Goal: Information Seeking & Learning: Learn about a topic

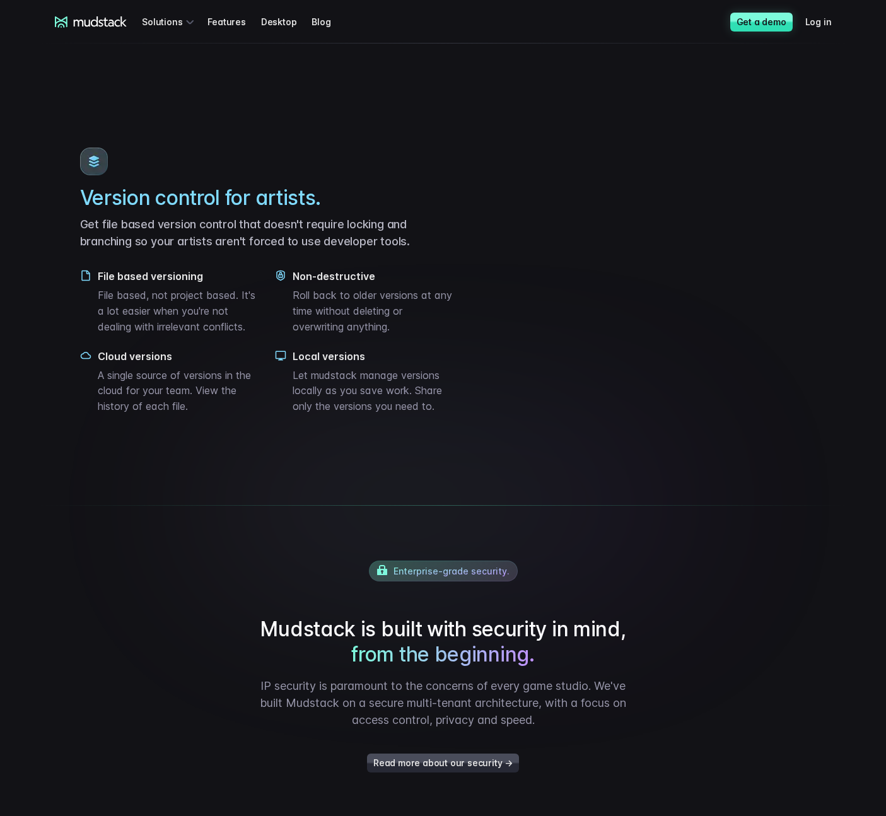
scroll to position [1605, 0]
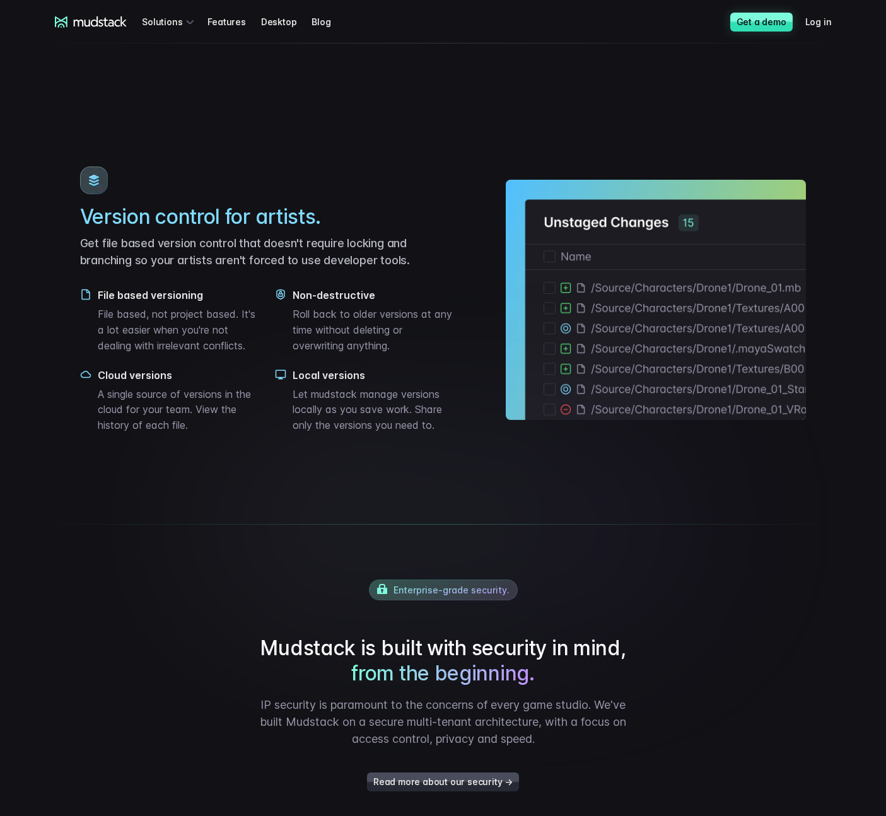
click at [53, 195] on main "Iterate faster with Digital Asset Management custom built for artists and game …" at bounding box center [443, 122] width 882 height 3367
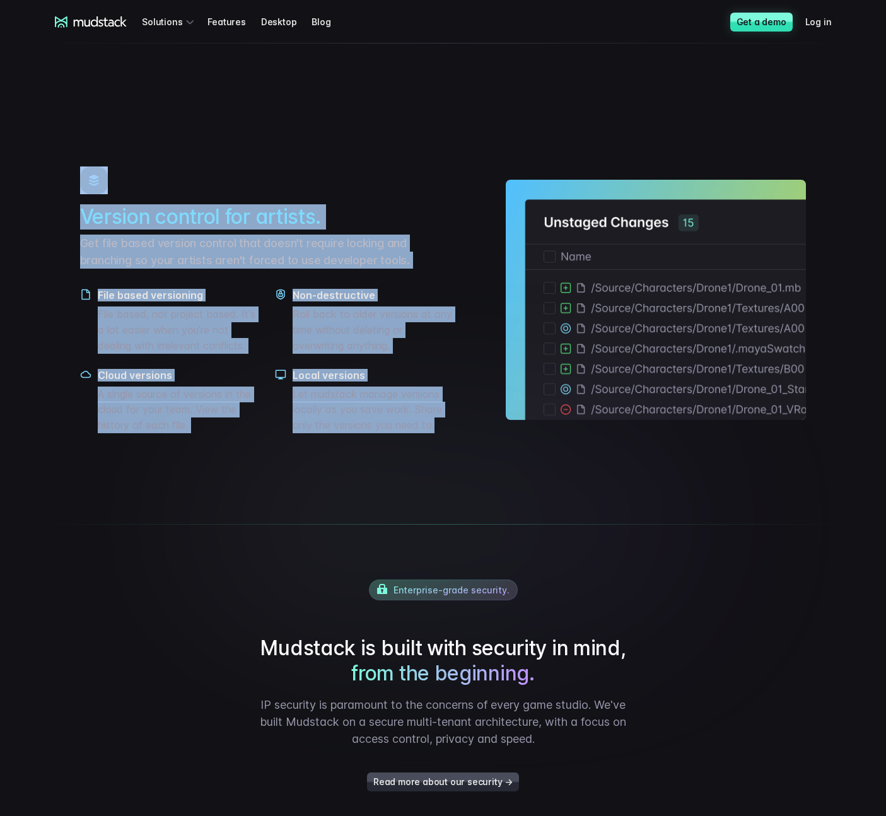
drag, startPoint x: 52, startPoint y: 175, endPoint x: 404, endPoint y: 475, distance: 462.7
click at [386, 479] on main "Iterate faster with Digital Asset Management custom built for artists and game …" at bounding box center [443, 122] width 882 height 3367
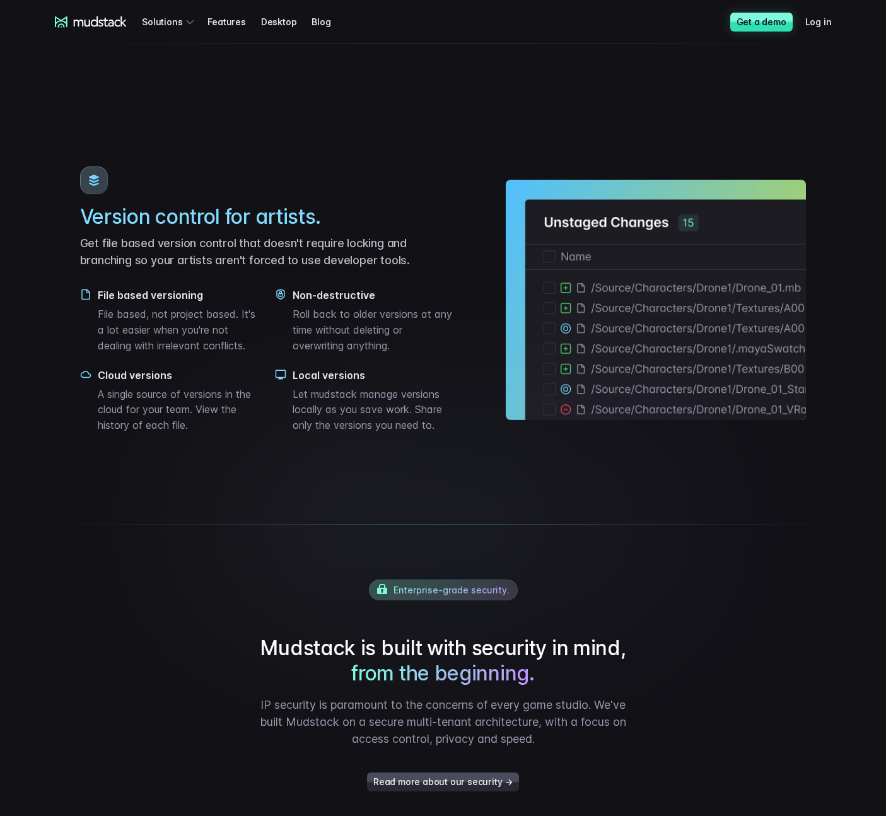
click at [439, 433] on p "Let mudstack manage versions locally as you save work. Share only the versions …" at bounding box center [373, 409] width 163 height 47
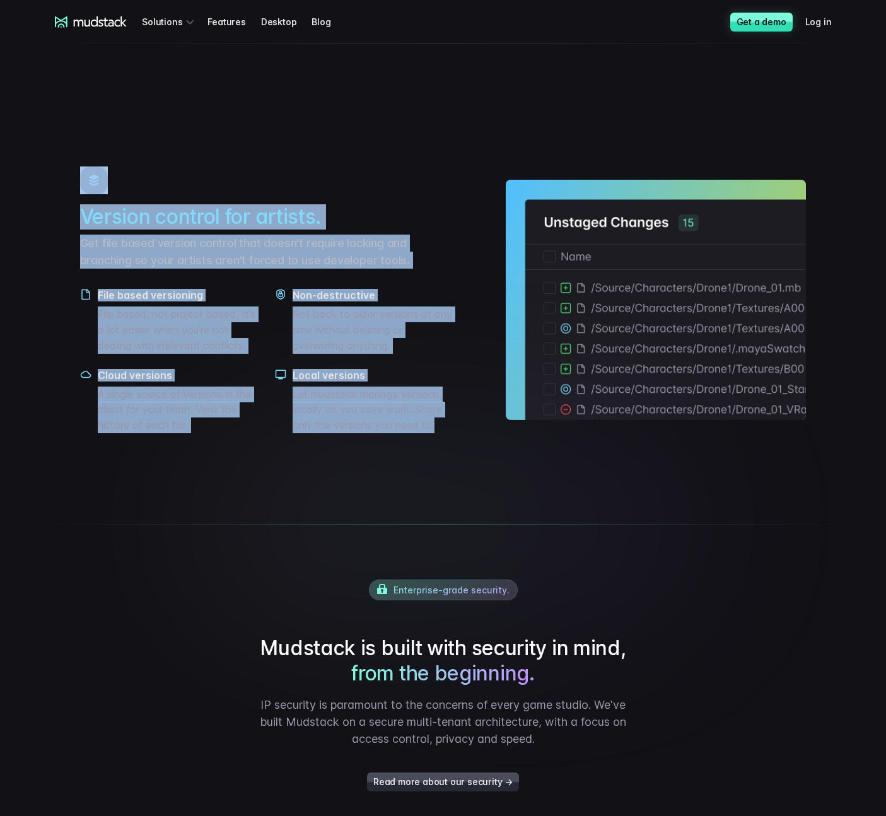
drag, startPoint x: 441, startPoint y: 470, endPoint x: 61, endPoint y: 199, distance: 466.4
click at [61, 199] on main "Iterate faster with Digital Asset Management custom built for artists and game …" at bounding box center [443, 122] width 882 height 3367
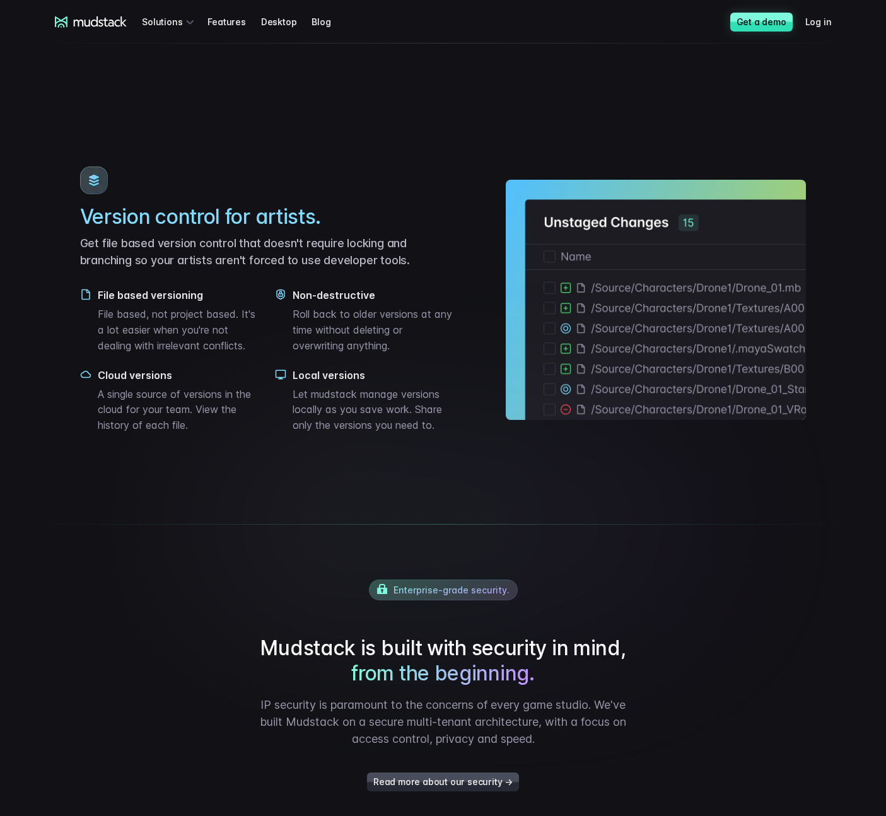
click at [61, 189] on main "Iterate faster with Digital Asset Management custom built for artists and game …" at bounding box center [443, 122] width 882 height 3367
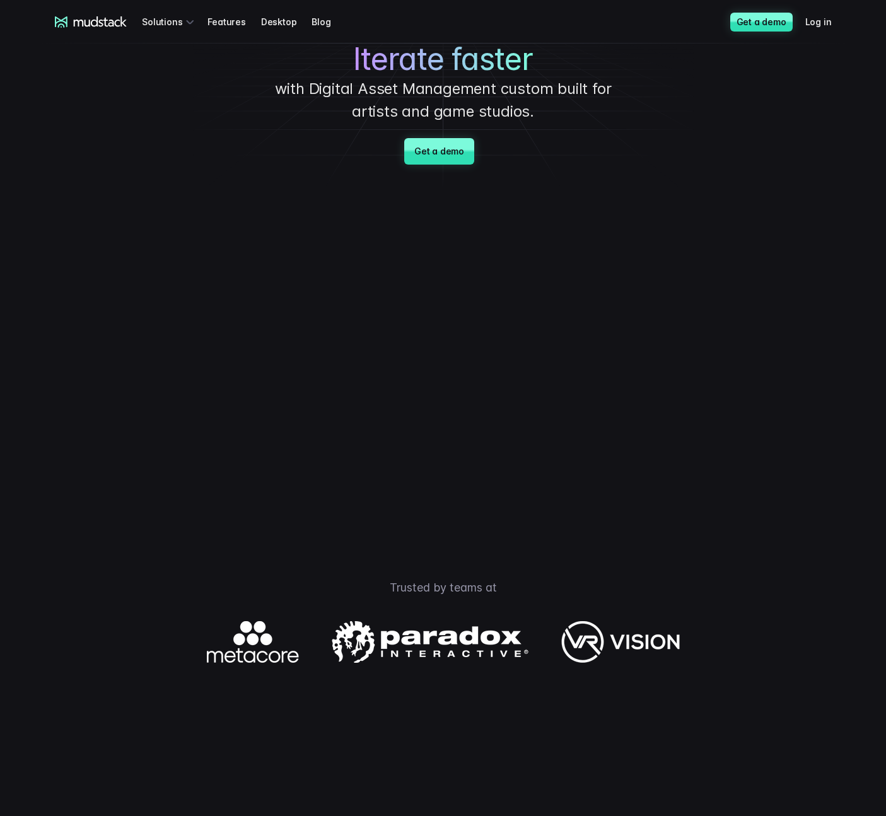
scroll to position [0, 0]
